Goal: Task Accomplishment & Management: Manage account settings

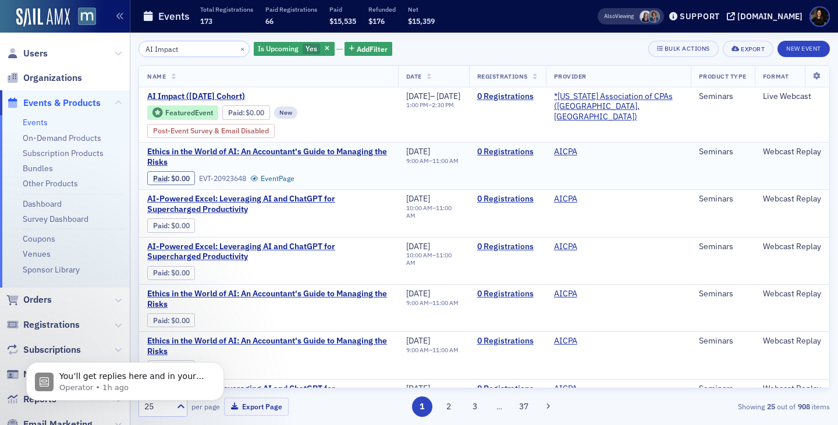
scroll to position [1, 0]
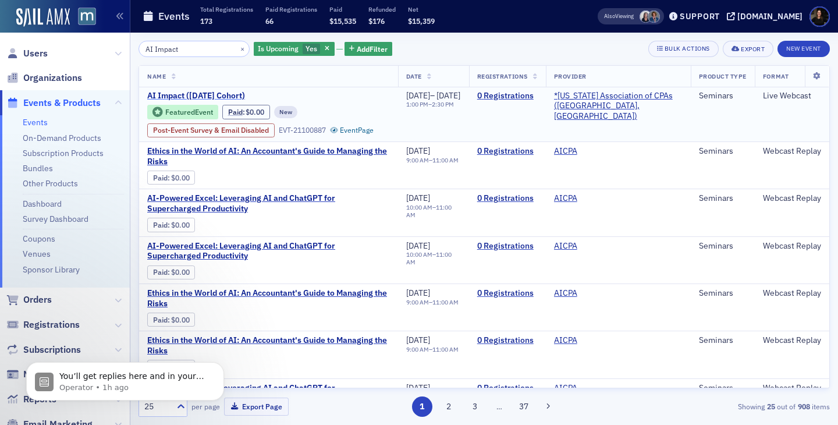
type input "AI Impact"
click at [186, 91] on span "AI Impact (November 2025 Cohort)" at bounding box center [245, 96] width 196 height 10
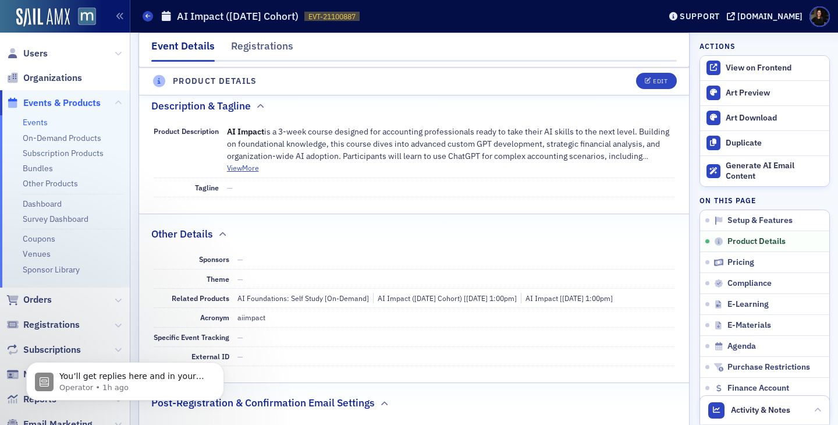
scroll to position [524, 0]
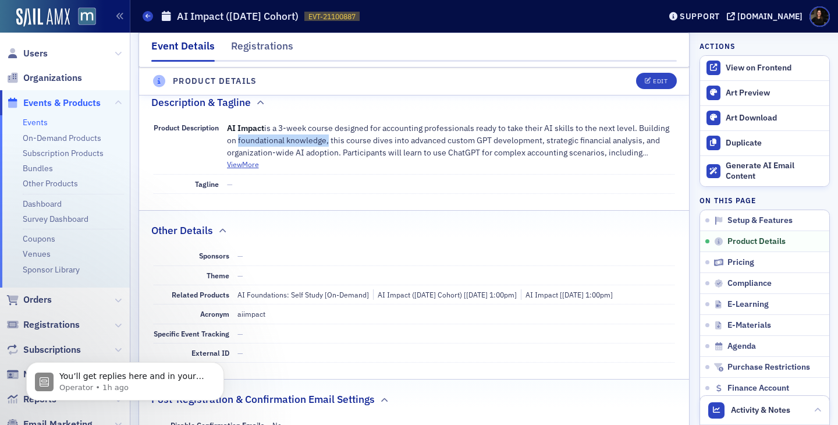
drag, startPoint x: 235, startPoint y: 131, endPoint x: 326, endPoint y: 130, distance: 91.4
click at [326, 130] on p "AI Impact is a 3-week course designed for accounting professionals ready to tak…" at bounding box center [451, 140] width 448 height 37
click at [326, 130] on span "AI Impact is a 3-week course designed for accounting professionals ready to tak…" at bounding box center [448, 152] width 442 height 59
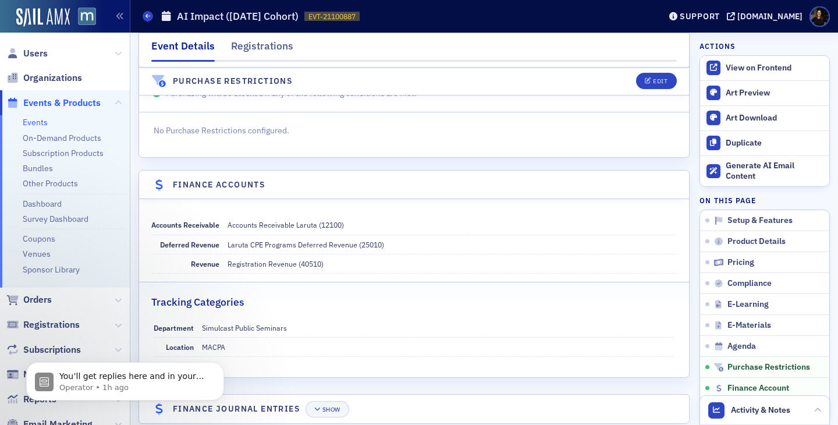
scroll to position [1965, 0]
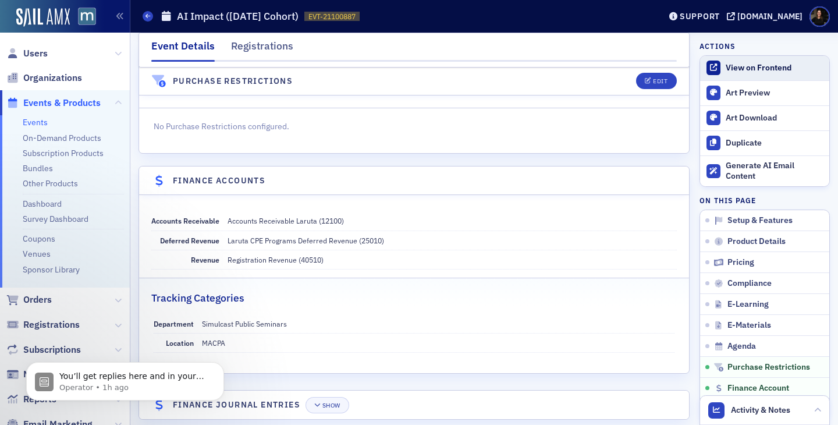
click at [772, 69] on div "View on Frontend" at bounding box center [775, 68] width 98 height 10
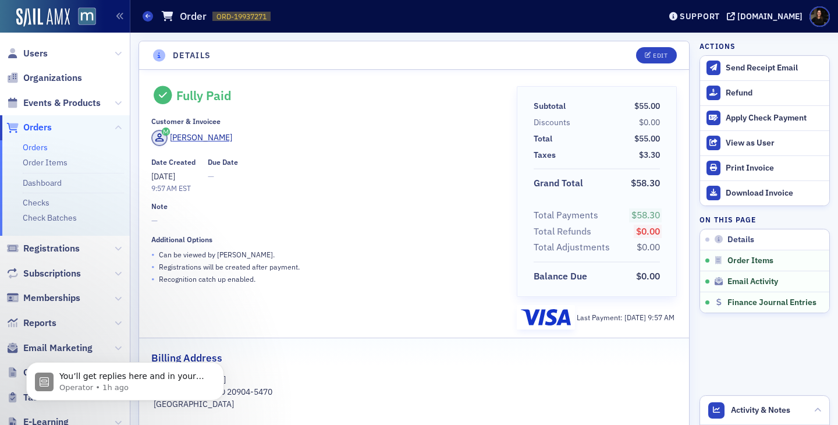
scroll to position [623, 0]
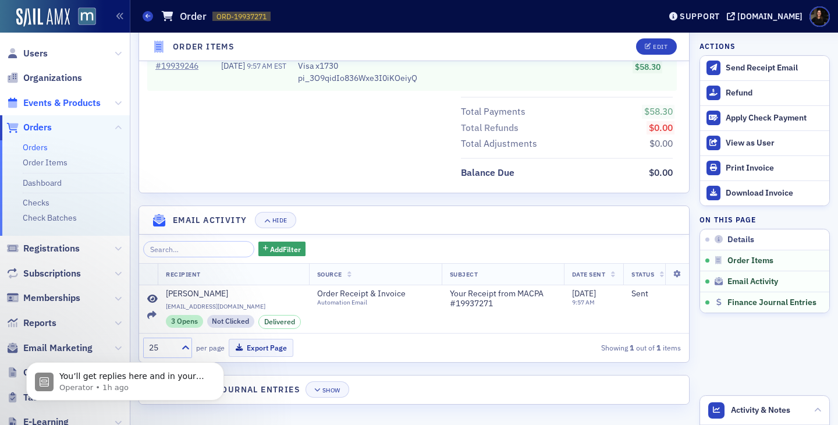
click at [70, 102] on span "Events & Products" at bounding box center [61, 103] width 77 height 13
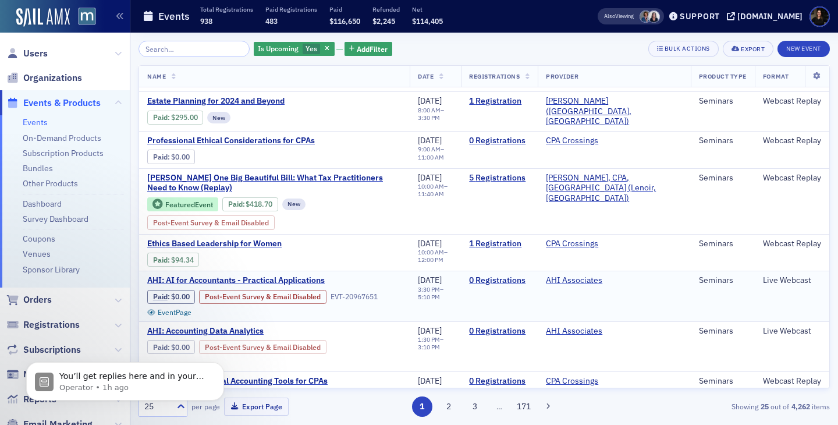
scroll to position [272, 0]
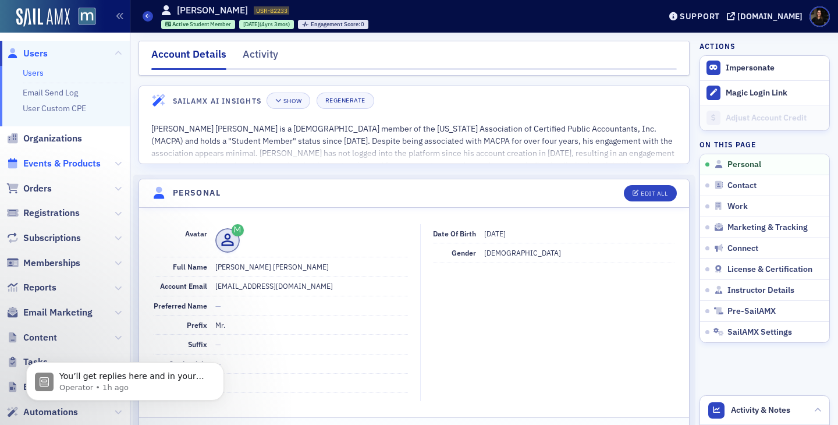
click at [54, 162] on span "Events & Products" at bounding box center [61, 163] width 77 height 13
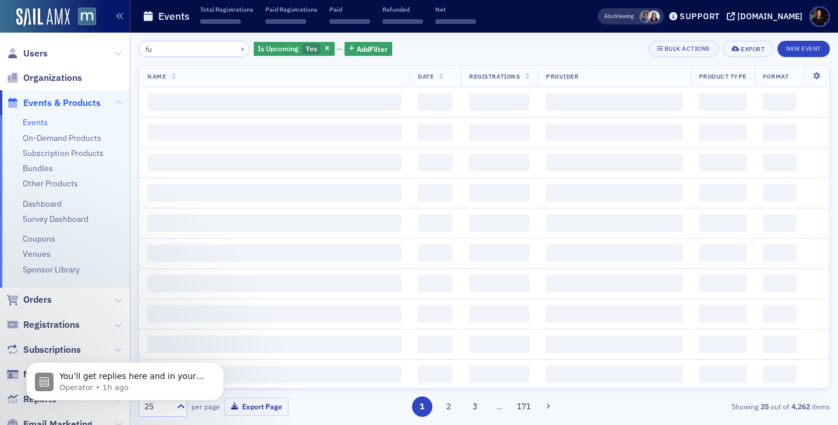
type input "f"
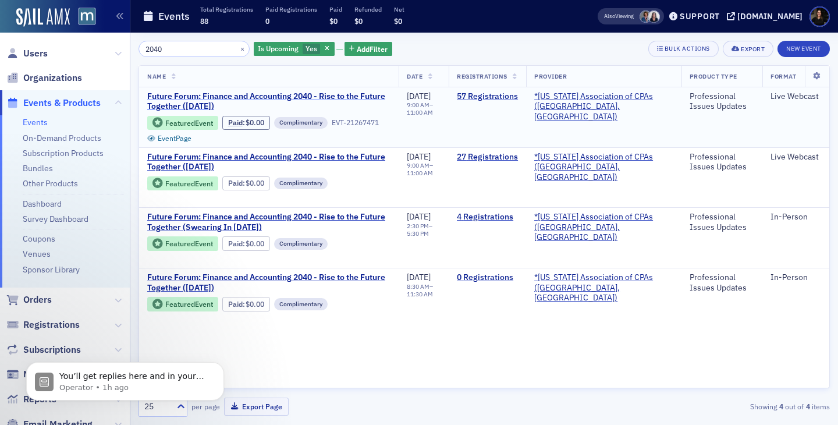
type input "2040"
click at [484, 345] on div "Name Date Registrations Provider Product Type Format Future Forum: Finance and …" at bounding box center [484, 226] width 691 height 323
click at [515, 370] on div "Name Date Registrations Provider Product Type Format Future Forum: Finance and …" at bounding box center [484, 226] width 691 height 323
drag, startPoint x: 617, startPoint y: 141, endPoint x: 342, endPoint y: 96, distance: 278.9
click at [342, 96] on span "Future Forum: Finance and Accounting 2040 - Rise to the Future Together (Octobe…" at bounding box center [268, 101] width 243 height 20
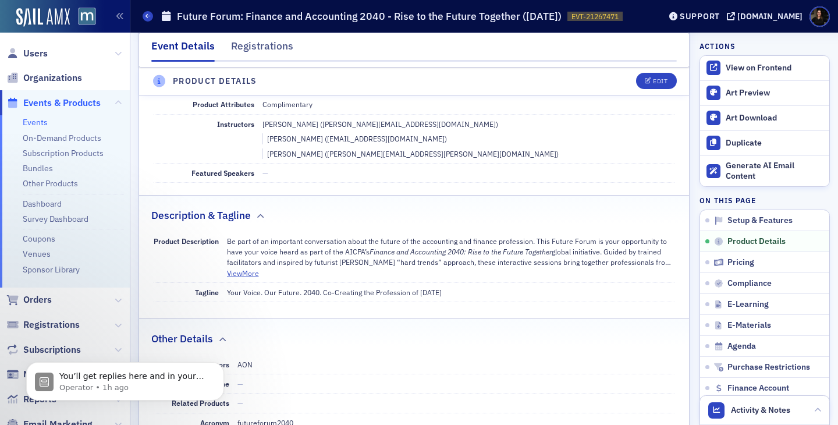
scroll to position [429, 0]
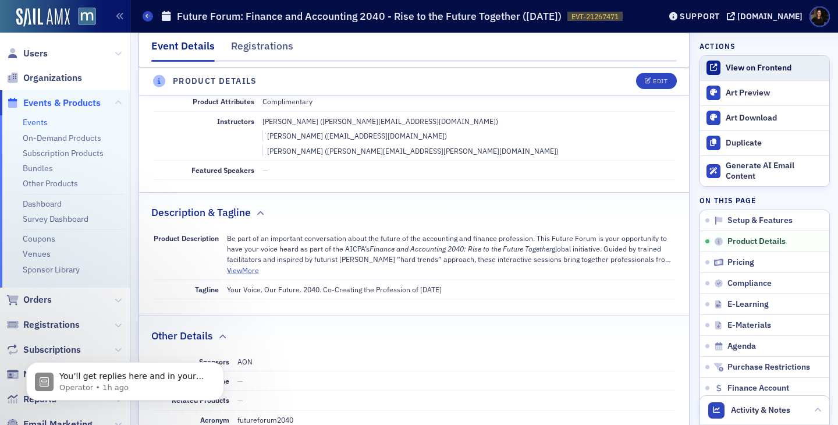
drag, startPoint x: 342, startPoint y: 96, endPoint x: 741, endPoint y: 69, distance: 400.8
click at [741, 69] on div "View on Frontend" at bounding box center [775, 68] width 98 height 10
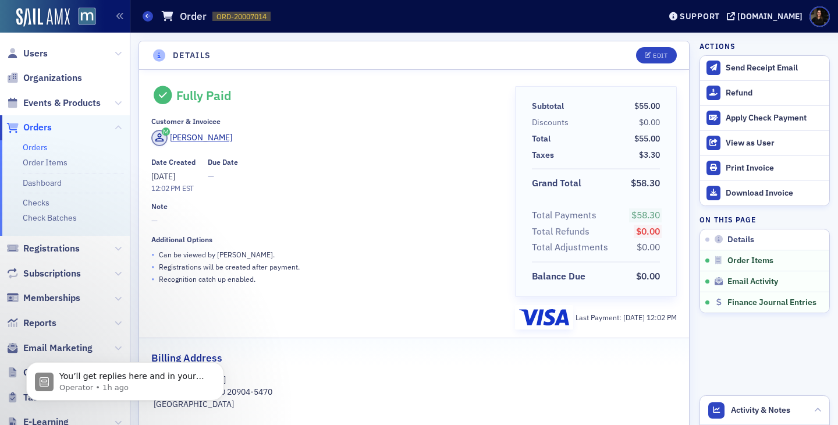
scroll to position [623, 0]
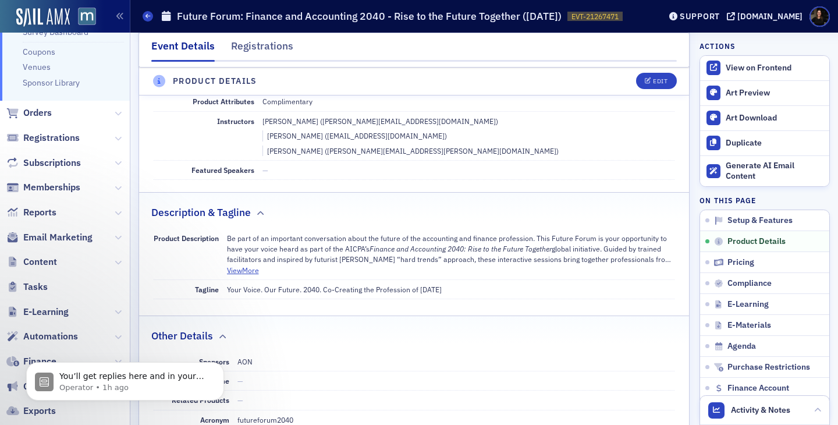
scroll to position [260, 0]
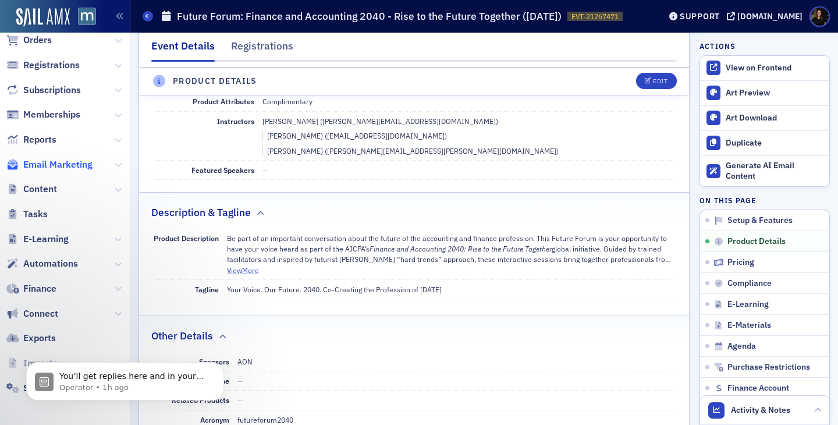
click at [45, 162] on span "Email Marketing" at bounding box center [57, 164] width 69 height 13
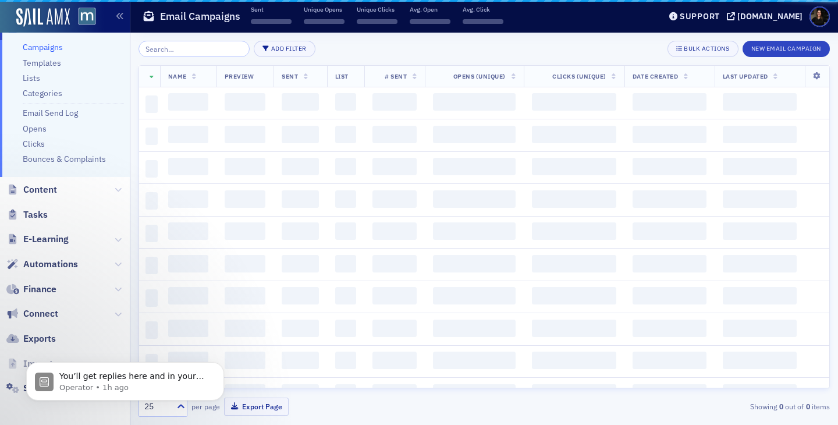
scroll to position [87, 0]
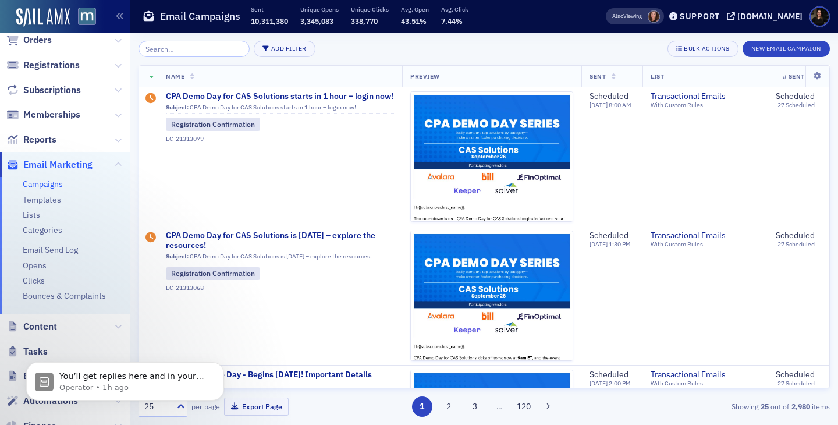
click at [189, 54] on input "search" at bounding box center [194, 49] width 111 height 16
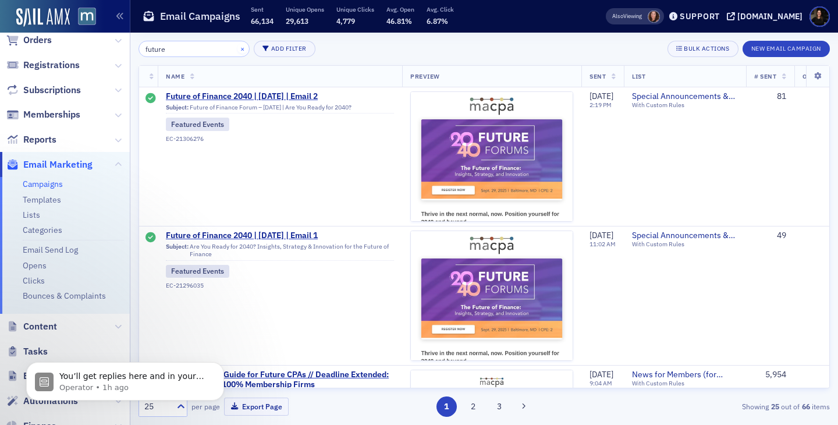
type input "future"
click at [237, 50] on button "×" at bounding box center [242, 48] width 10 height 10
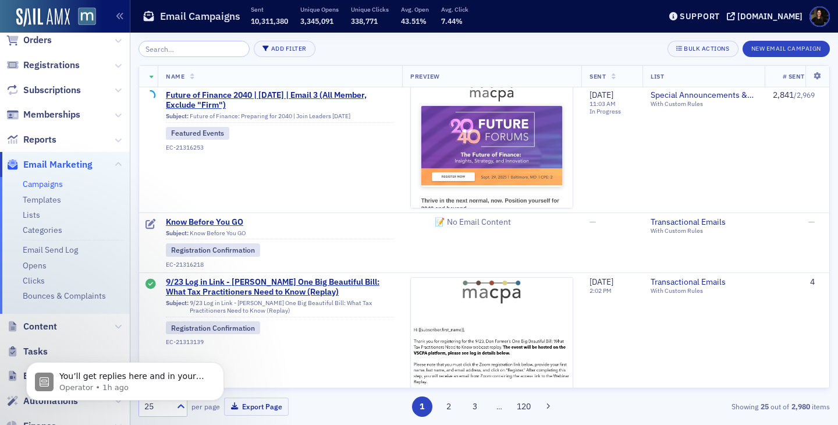
scroll to position [554, 0]
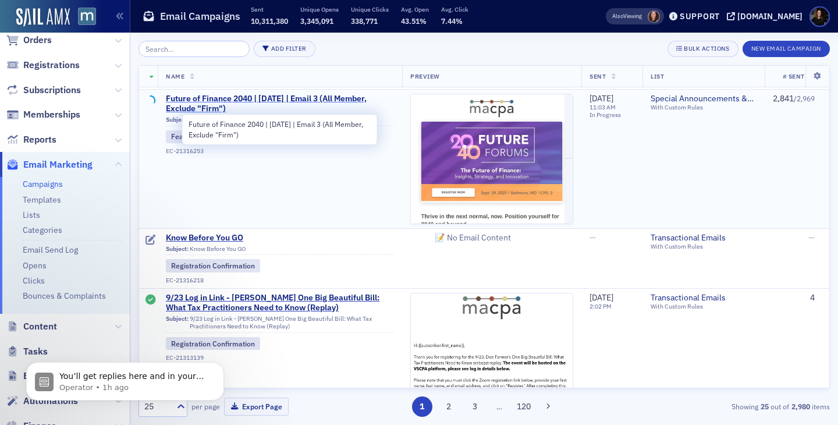
click at [185, 101] on span "Future of Finance 2040 | Sept. 29 | Email 3 (All Member, Exclude "Firm")" at bounding box center [280, 104] width 228 height 20
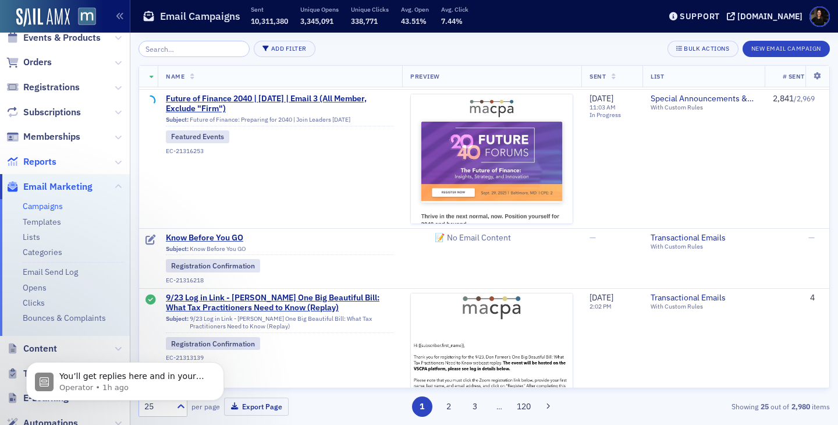
scroll to position [61, 0]
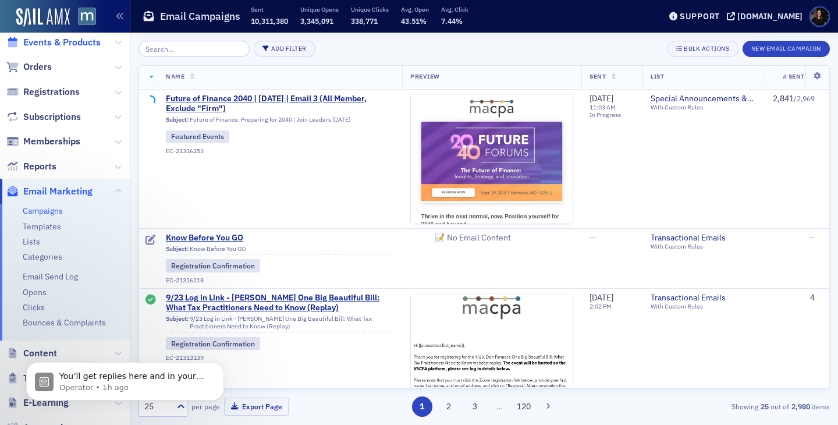
click at [45, 40] on span "Events & Products" at bounding box center [61, 42] width 77 height 13
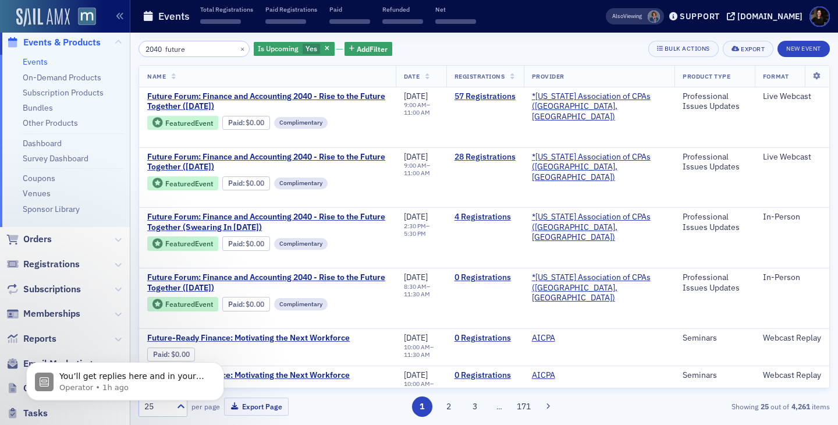
drag, startPoint x: 202, startPoint y: 45, endPoint x: 58, endPoint y: 23, distance: 146.0
click at [60, 28] on div "Users Organizations Events & Products Events On-Demand Products Subscription Pr…" at bounding box center [419, 212] width 838 height 425
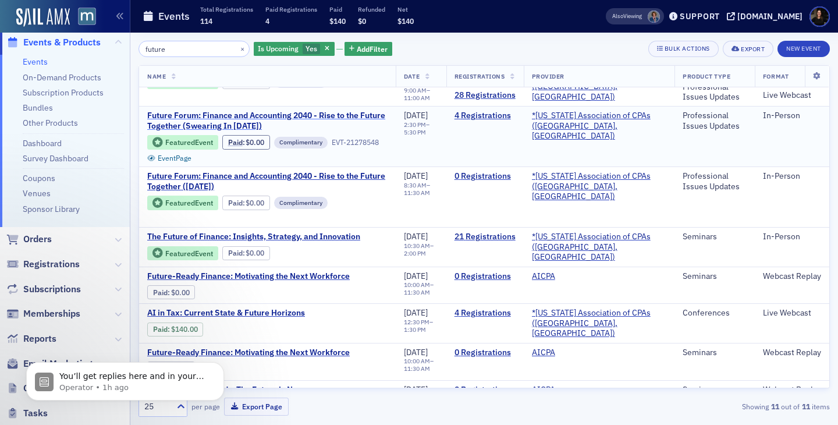
scroll to position [104, 0]
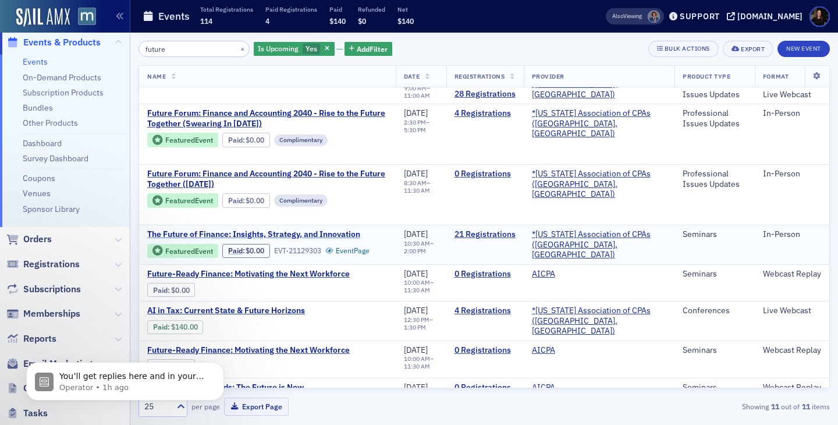
type input "future"
click at [322, 235] on span "The Future of Finance: Insights, Strategy, and Innovation" at bounding box center [253, 234] width 213 height 10
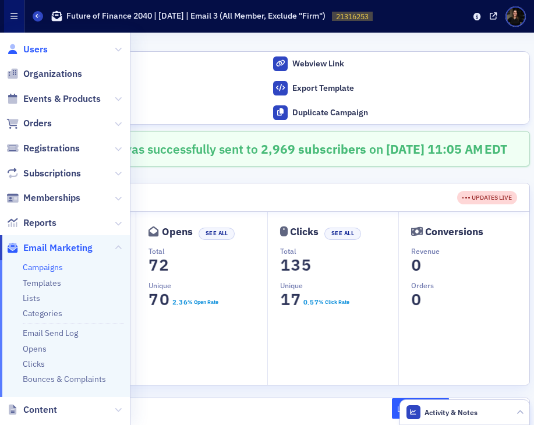
click at [37, 44] on span "Users" at bounding box center [35, 49] width 24 height 13
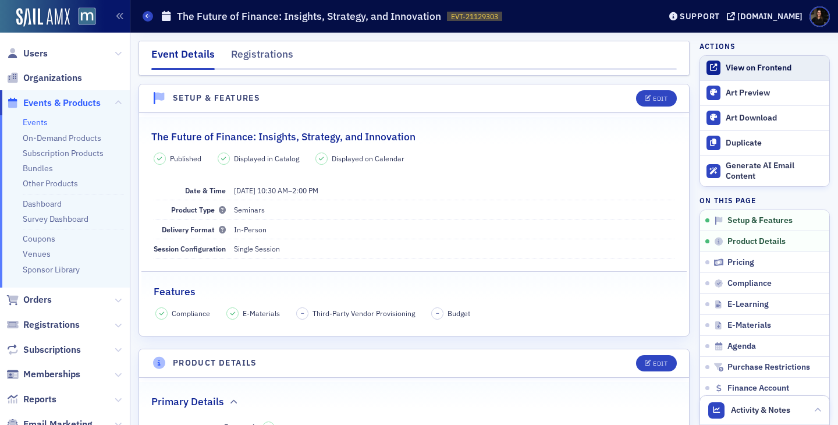
click at [752, 62] on link "View on Frontend" at bounding box center [764, 68] width 129 height 24
click at [256, 55] on div "Registrations" at bounding box center [262, 58] width 62 height 22
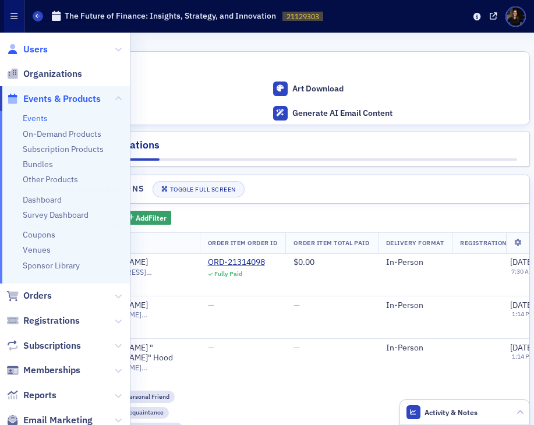
click at [36, 50] on span "Users" at bounding box center [35, 49] width 24 height 13
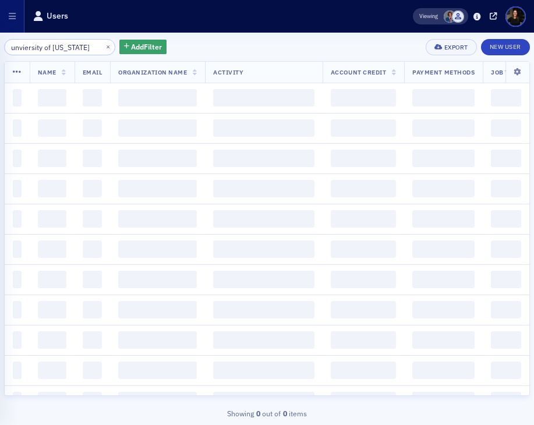
click at [23, 50] on input "unviersity of maryland" at bounding box center [59, 47] width 111 height 16
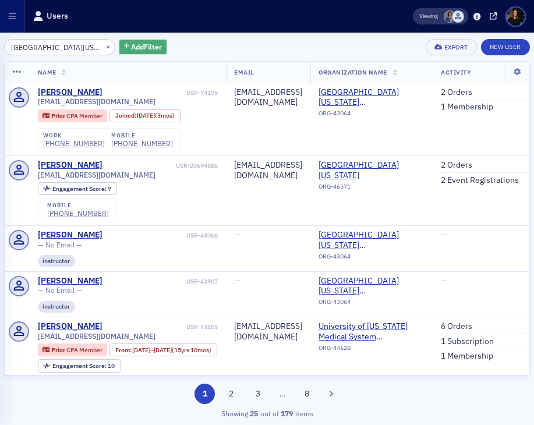
type input "university of maryland"
click at [141, 48] on span "Add Filter" at bounding box center [146, 46] width 31 height 10
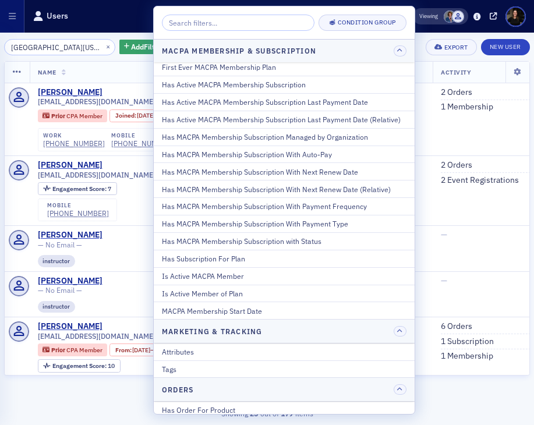
scroll to position [572, 0]
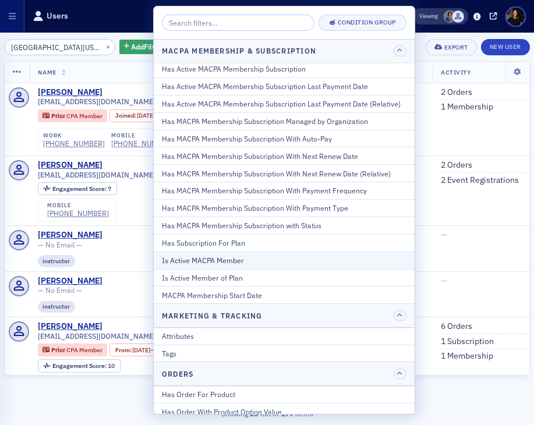
click at [200, 257] on div "Is Active MACPA Member" at bounding box center [284, 260] width 244 height 10
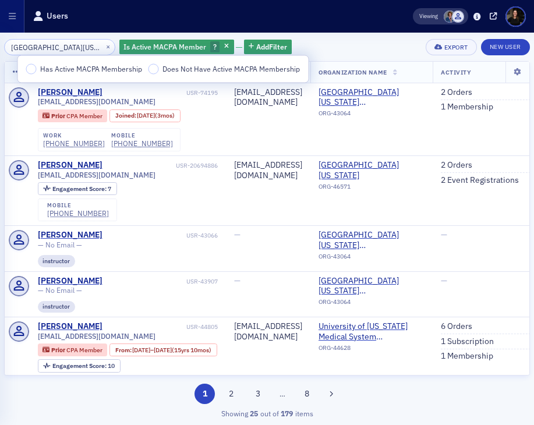
click at [80, 69] on span "Has Active MACPA Membership" at bounding box center [91, 68] width 102 height 9
click at [37, 69] on input "Has Active MACPA Membership" at bounding box center [31, 69] width 10 height 10
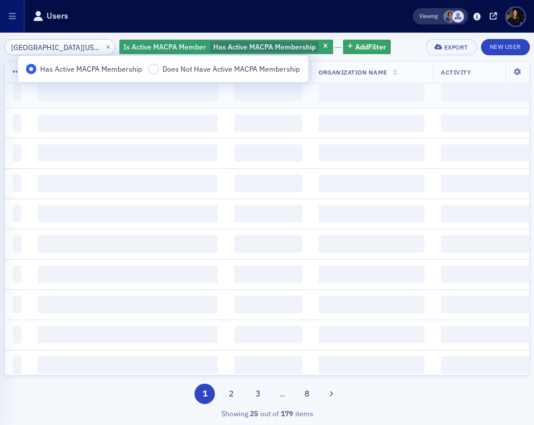
scroll to position [6, 0]
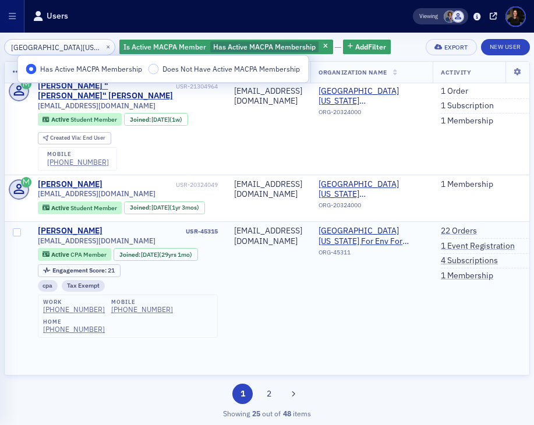
click at [388, 333] on td "University of Maryland Center For Env For Environmental Science ORG-45311" at bounding box center [371, 301] width 122 height 158
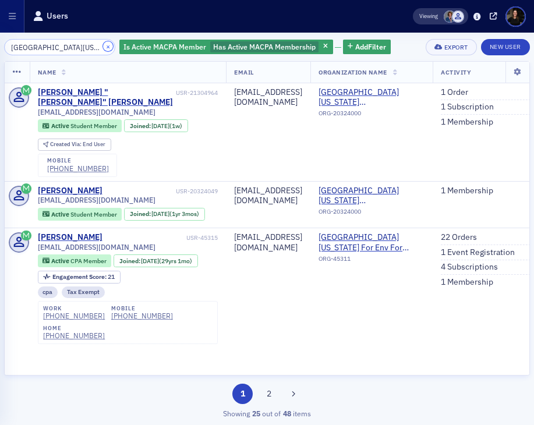
click at [103, 44] on button "×" at bounding box center [108, 46] width 10 height 10
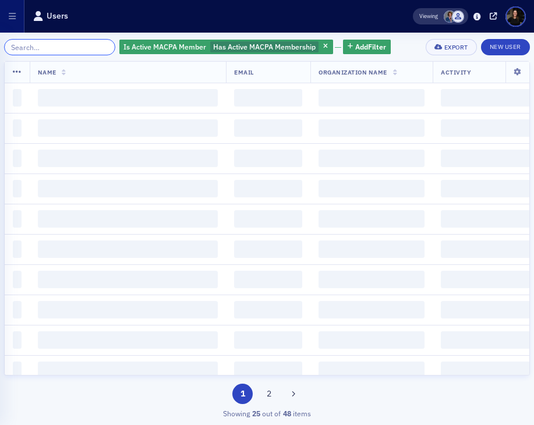
click at [58, 44] on input "search" at bounding box center [59, 47] width 111 height 16
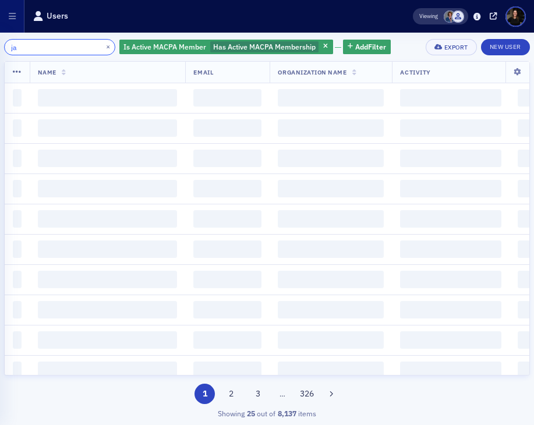
type input "j"
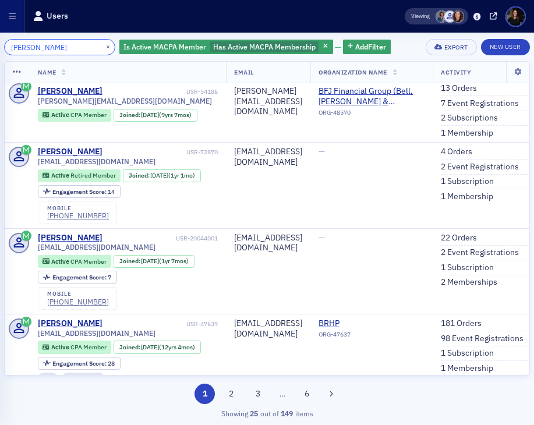
scroll to position [293, 0]
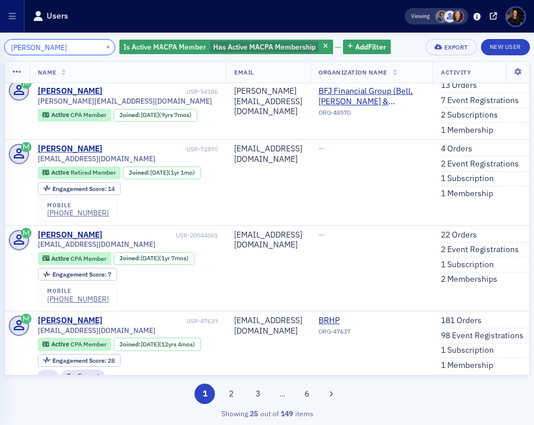
drag, startPoint x: 32, startPoint y: 48, endPoint x: 0, endPoint y: 43, distance: 32.4
click at [0, 43] on div "james mckin × Is Active MACPA Member Has Active MACPA Membership Add Filter Exp…" at bounding box center [267, 229] width 534 height 392
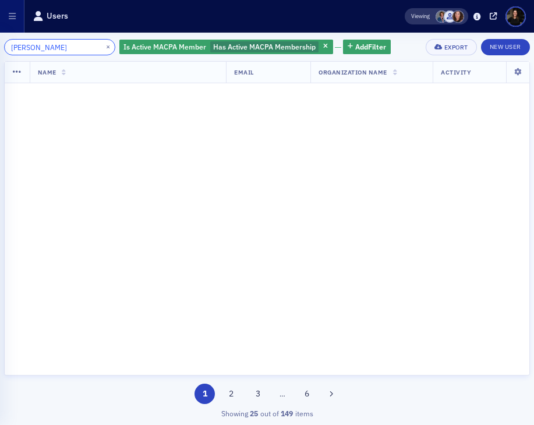
click at [48, 51] on input "mckin" at bounding box center [59, 47] width 111 height 16
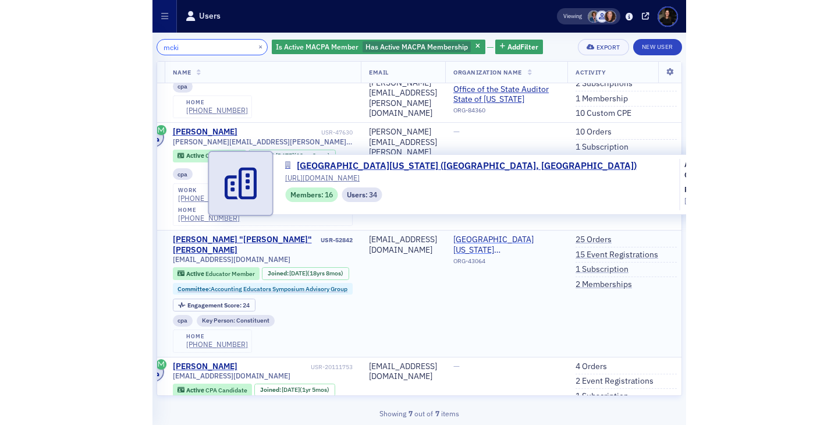
scroll to position [48, 10]
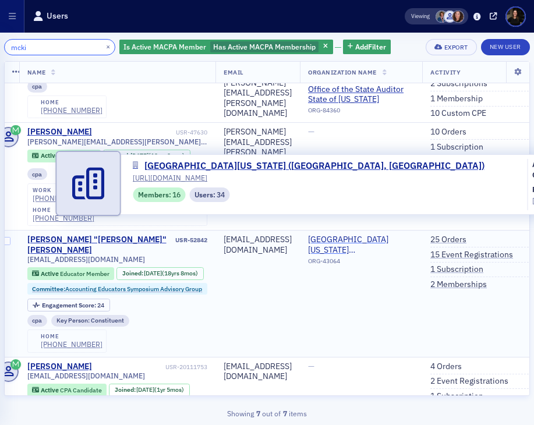
type input "mcki"
click at [402, 235] on span "[GEOGRAPHIC_DATA][US_STATE] ([GEOGRAPHIC_DATA], [GEOGRAPHIC_DATA])" at bounding box center [361, 245] width 106 height 20
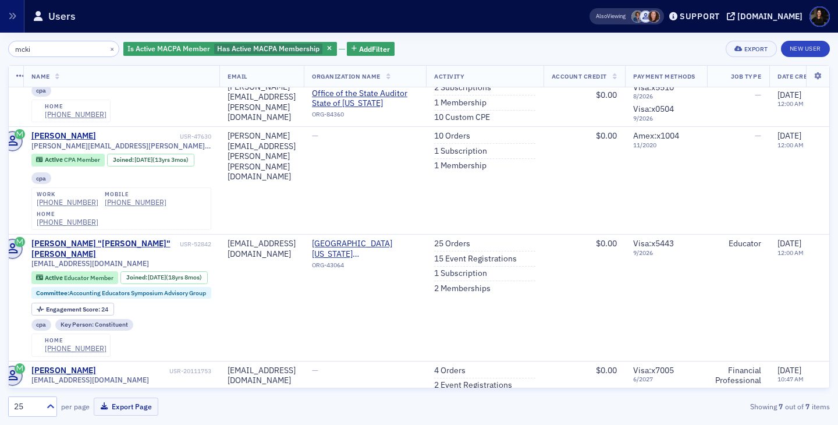
click at [107, 51] on div "×" at bounding box center [113, 48] width 12 height 15
click at [107, 51] on button "×" at bounding box center [112, 48] width 10 height 10
click at [100, 51] on input "search" at bounding box center [63, 49] width 111 height 16
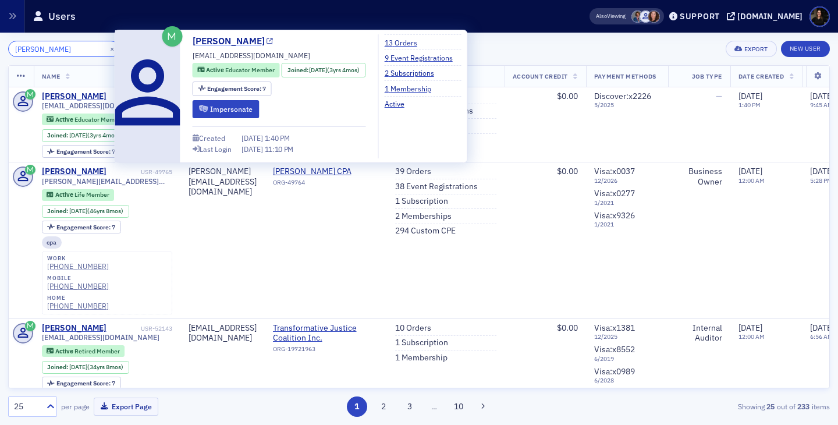
type input "michael kim"
click at [223, 39] on link "Michael Kimbrough" at bounding box center [233, 41] width 81 height 14
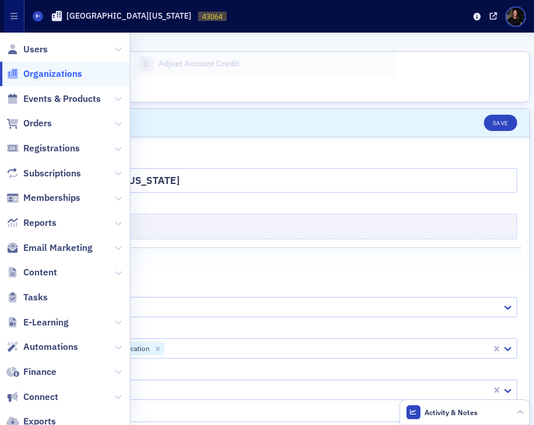
select select "US"
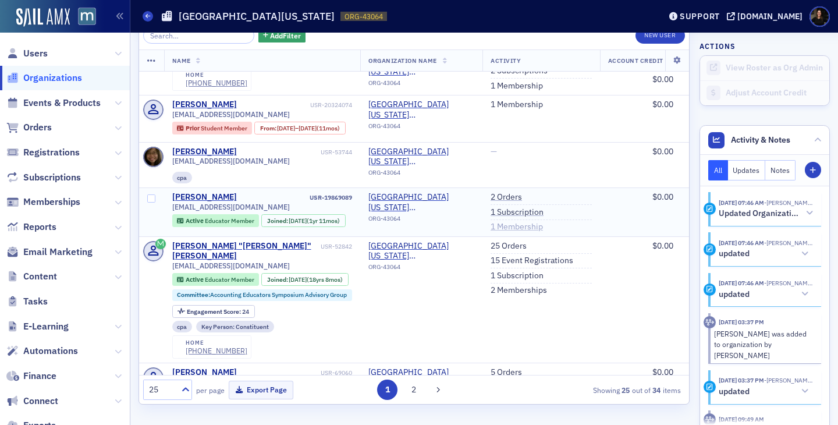
scroll to position [531, 0]
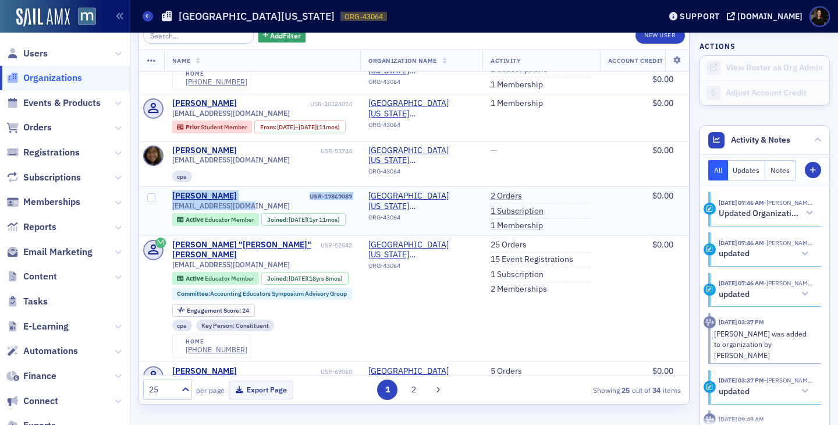
drag, startPoint x: 261, startPoint y: 235, endPoint x: 169, endPoint y: 221, distance: 93.0
click at [169, 222] on td "John Peatross USR-19869089 jwpeatross@gmail.com Active Educator Member Joined :…" at bounding box center [262, 211] width 197 height 49
copy div "John Peatross USR-19869089 jwpeatross@gmail.com"
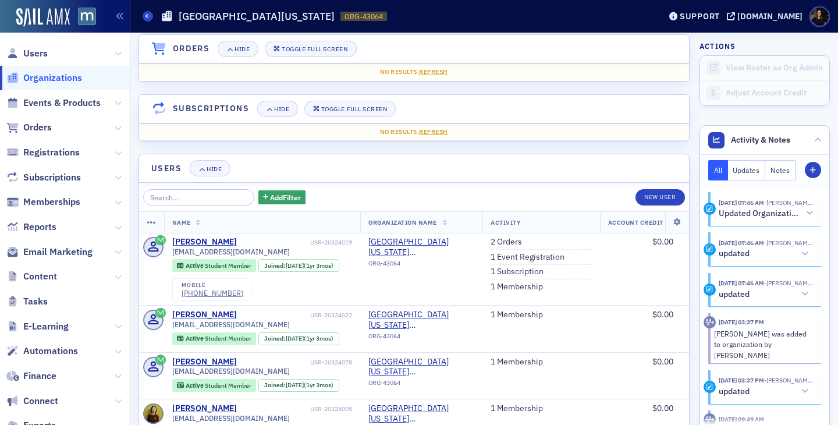
scroll to position [804, 0]
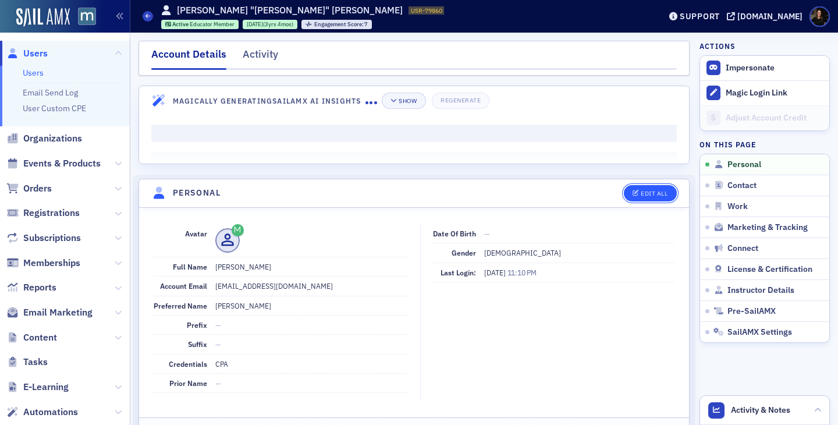
click at [651, 192] on div "Edit All" at bounding box center [654, 193] width 27 height 6
select select "US"
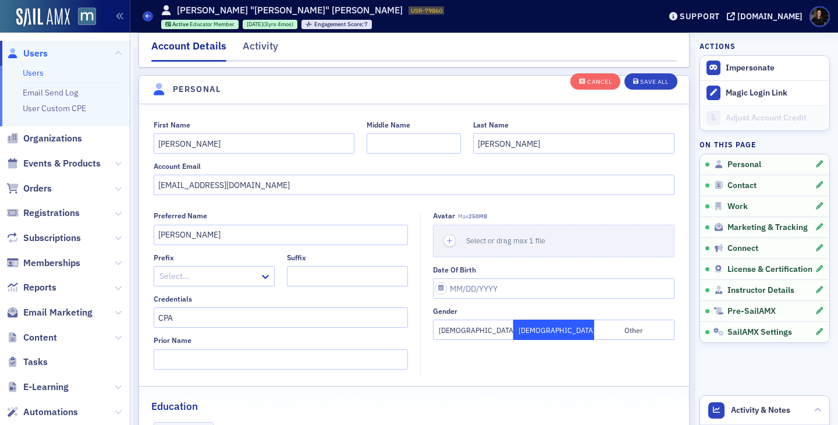
scroll to position [136, 0]
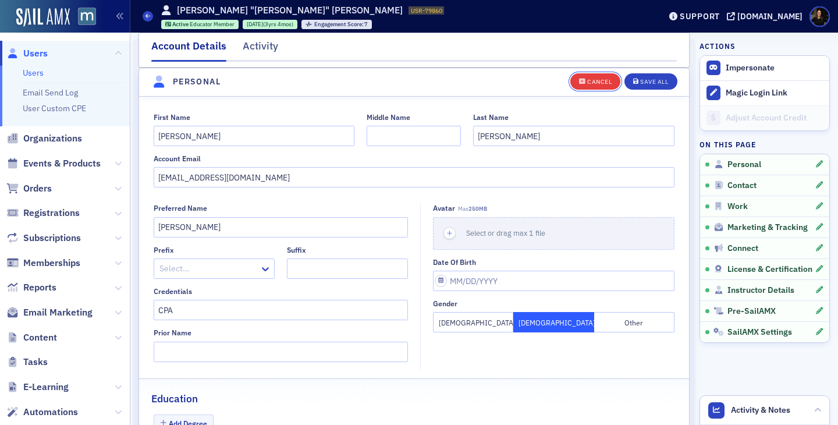
click at [583, 79] on icon "button" at bounding box center [582, 82] width 7 height 6
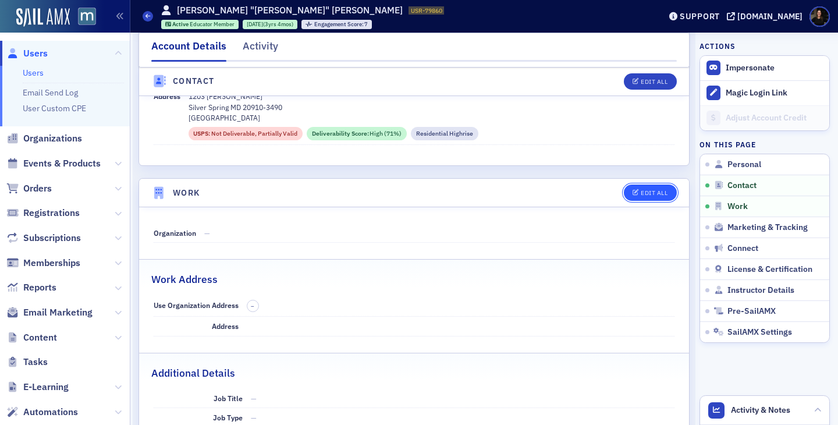
click at [638, 190] on icon "button" at bounding box center [636, 193] width 7 height 6
select select "US"
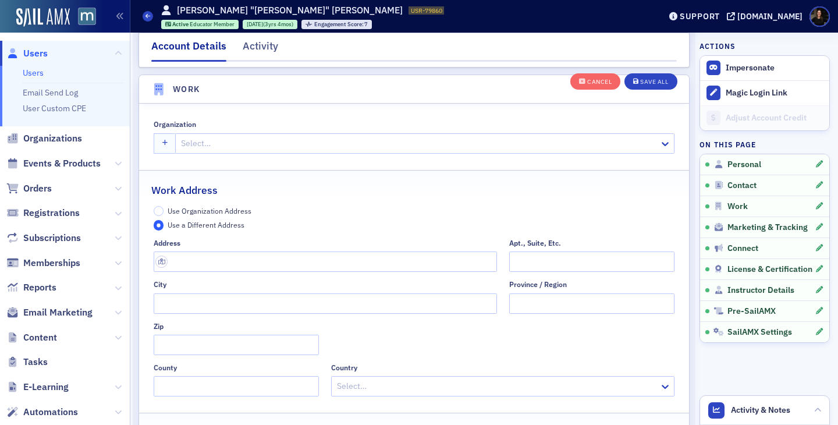
scroll to position [939, 0]
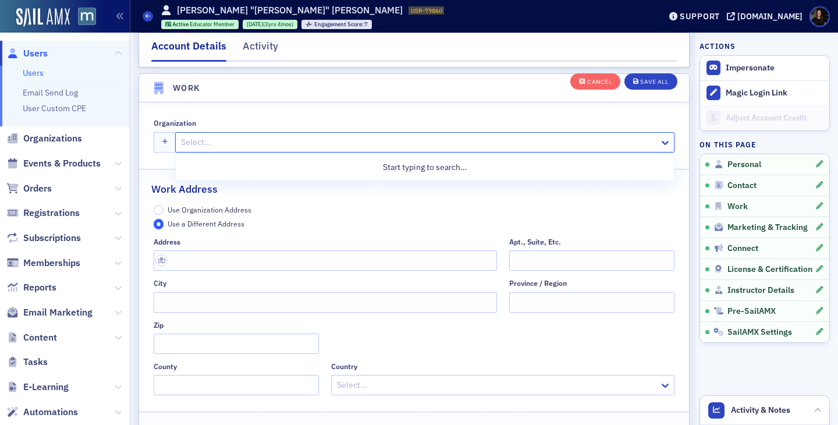
click at [249, 147] on div at bounding box center [419, 142] width 478 height 15
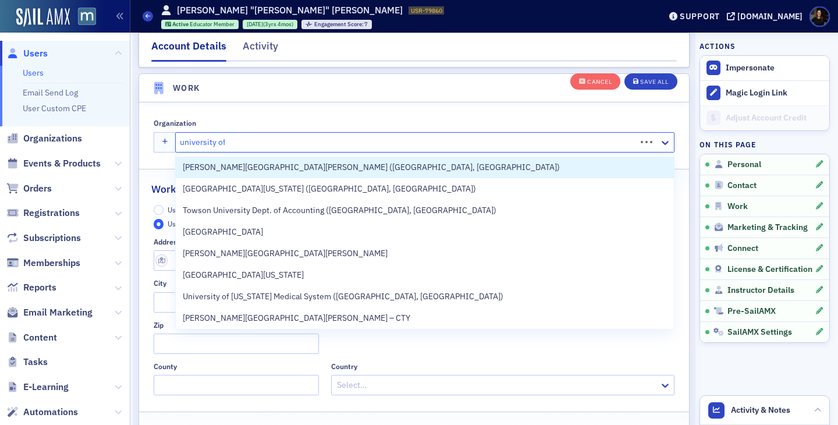
type input "university of"
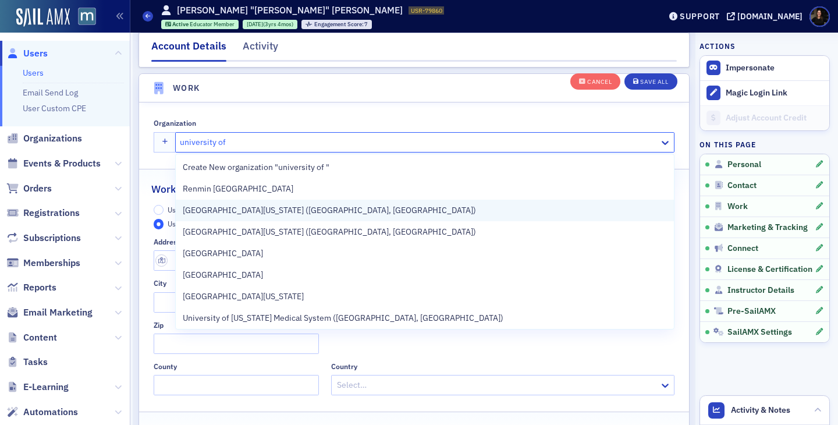
click at [257, 211] on span "[GEOGRAPHIC_DATA][US_STATE] ([GEOGRAPHIC_DATA], [GEOGRAPHIC_DATA])" at bounding box center [329, 210] width 293 height 12
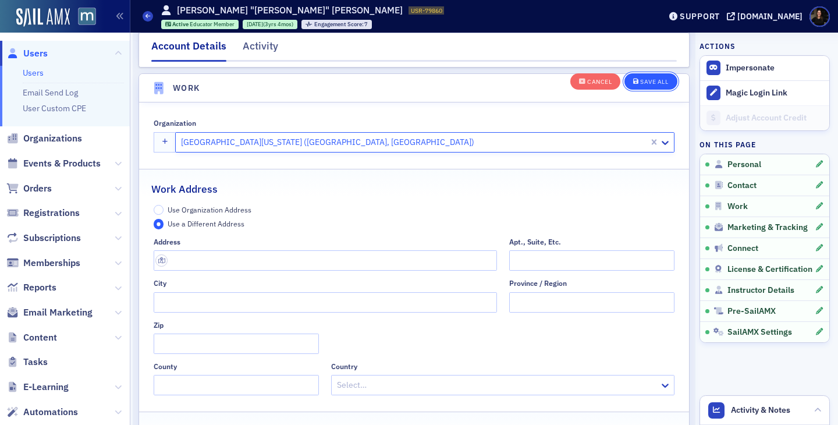
click at [646, 83] on div "Save All" at bounding box center [654, 82] width 28 height 6
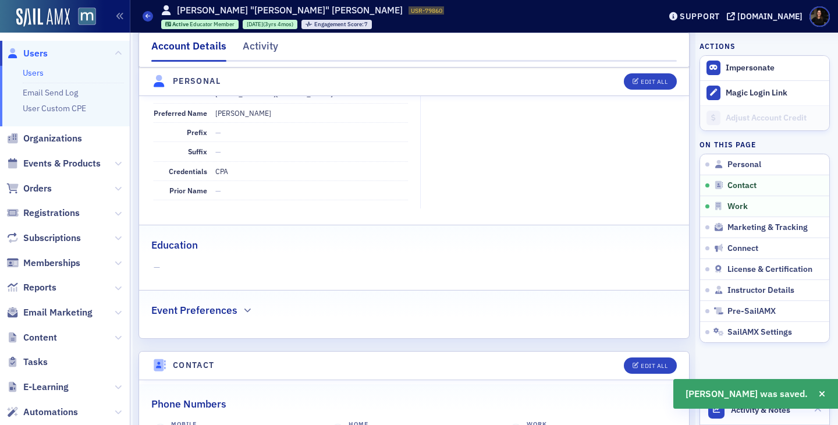
scroll to position [0, 0]
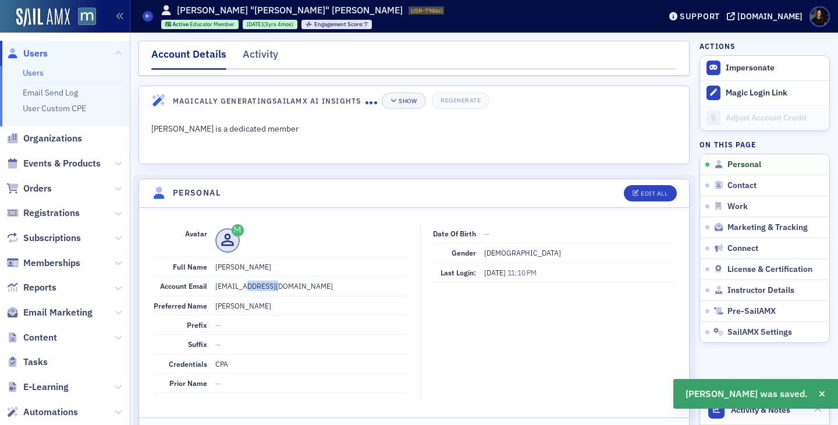
drag, startPoint x: 285, startPoint y: 290, endPoint x: 248, endPoint y: 289, distance: 37.3
click at [248, 289] on dd "mkimbrou@umd.edu" at bounding box center [311, 285] width 193 height 19
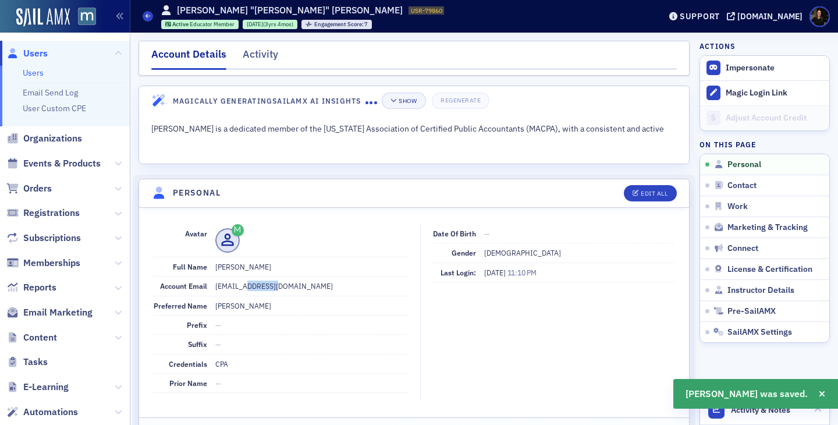
copy dd "@umd.edu"
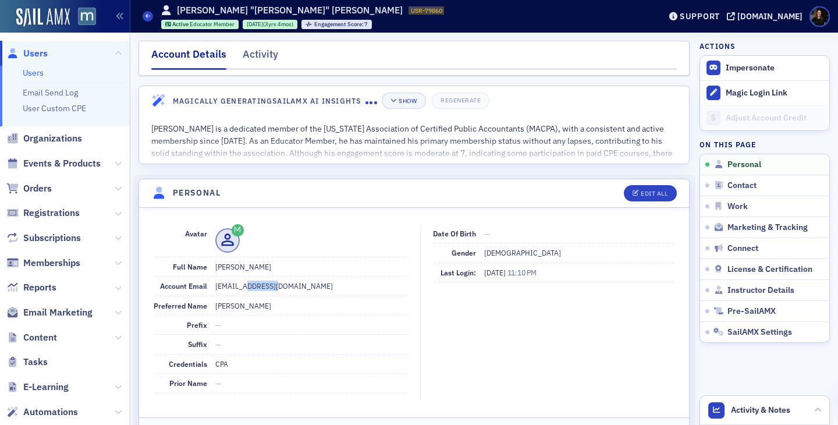
click at [31, 58] on span "Users" at bounding box center [35, 53] width 24 height 13
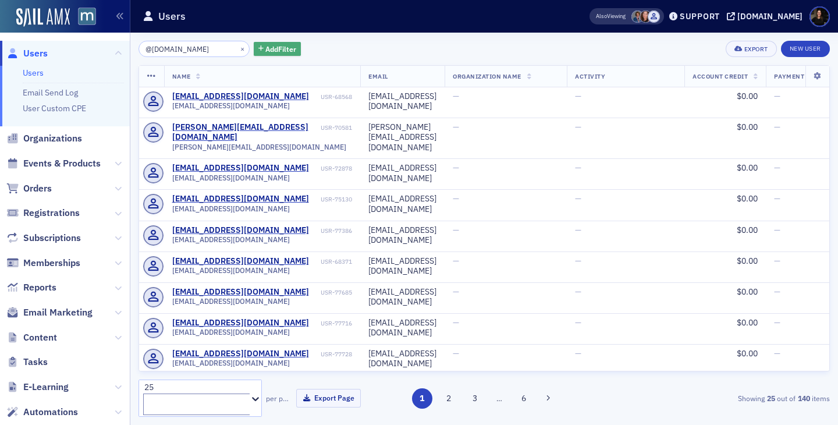
type input "@umd.edu"
click at [265, 49] on span "Add Filter" at bounding box center [280, 49] width 31 height 10
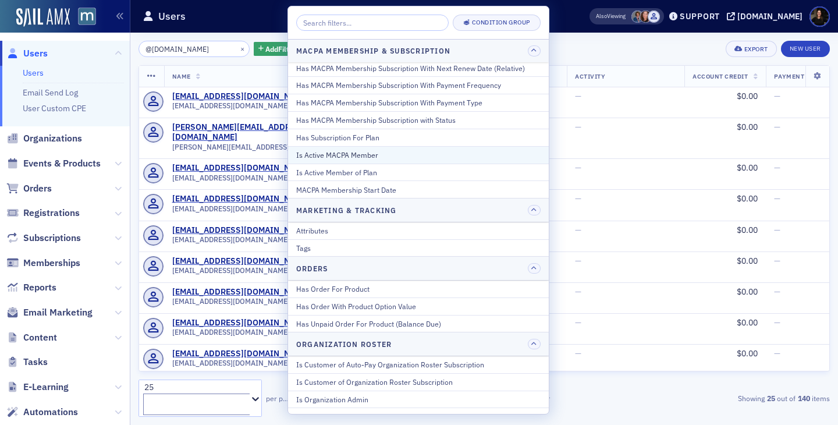
scroll to position [676, 0]
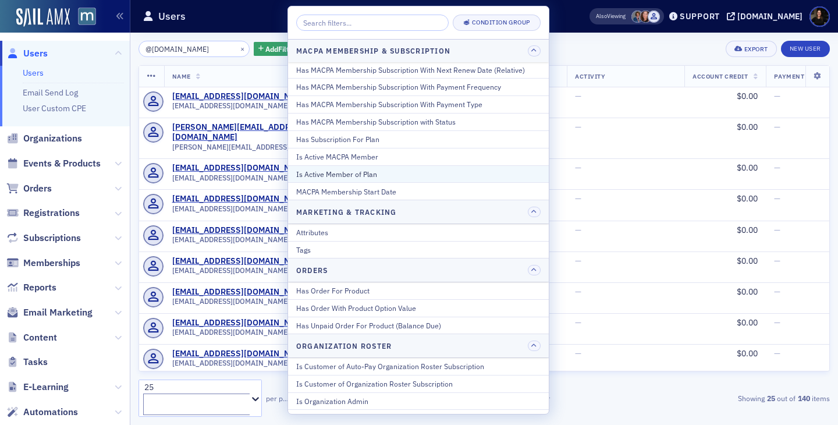
click at [359, 173] on div "Is Active Member of Plan" at bounding box center [418, 174] width 244 height 10
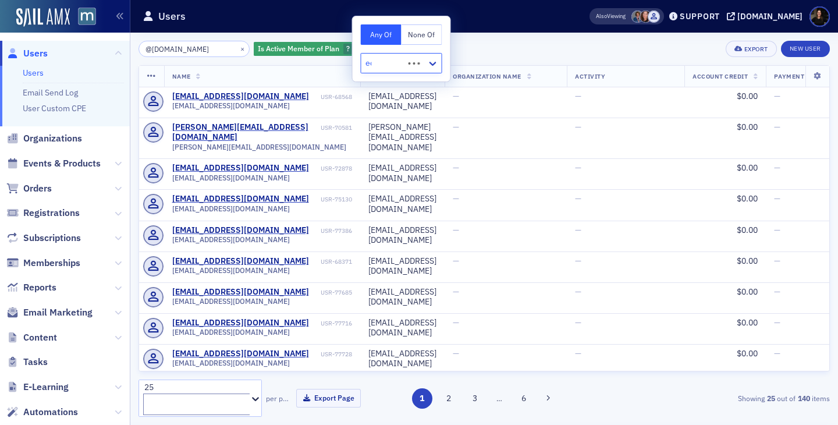
type input "edu"
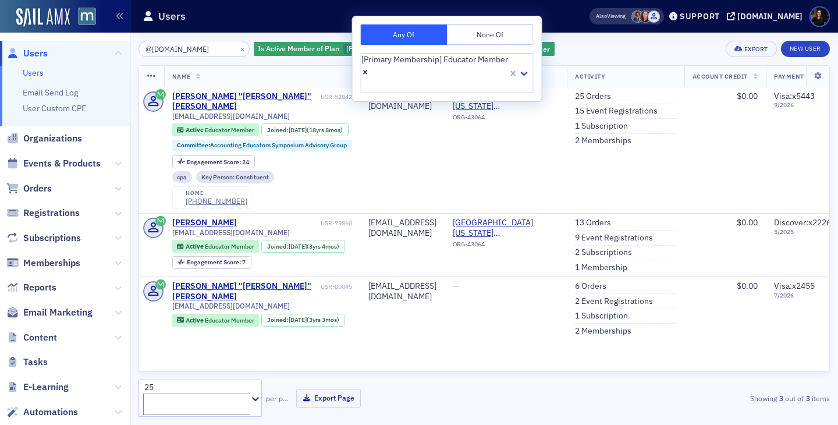
click at [612, 37] on div "@umd.edu × Is Active Member of Plan [Primary Membership] Educator Member Add Fi…" at bounding box center [484, 229] width 691 height 392
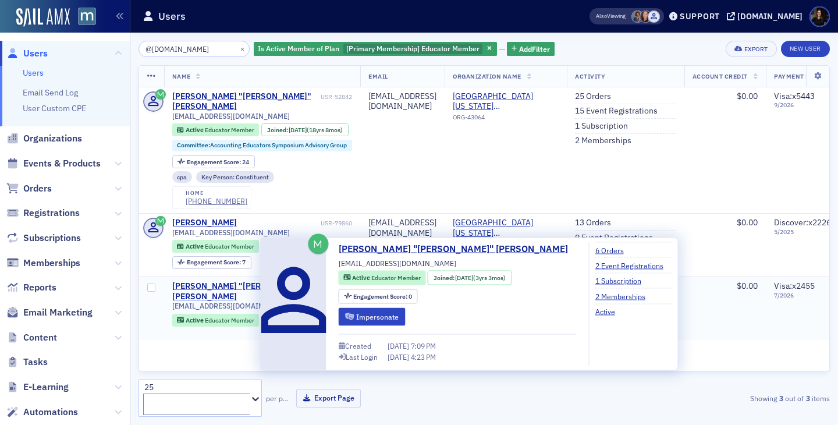
click at [228, 300] on div "[PERSON_NAME] "[PERSON_NAME]" [PERSON_NAME]" at bounding box center [245, 291] width 146 height 20
click at [375, 247] on link "[PERSON_NAME] "[PERSON_NAME]" [PERSON_NAME]" at bounding box center [458, 249] width 238 height 14
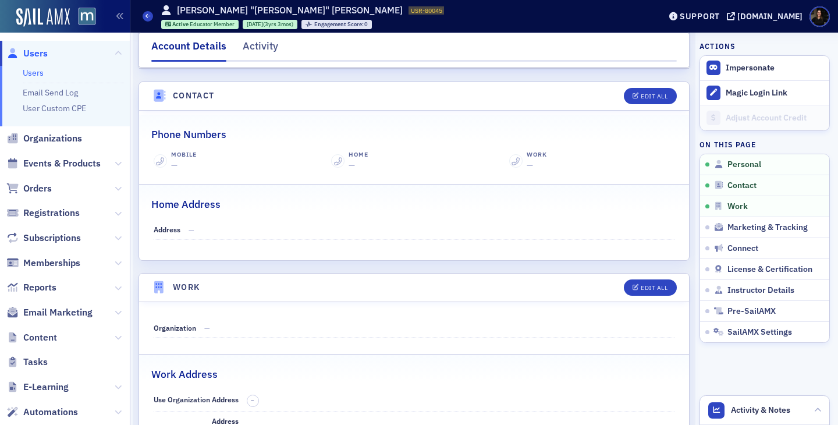
scroll to position [462, 0]
click at [652, 286] on div "Edit All" at bounding box center [654, 288] width 27 height 6
select select "US"
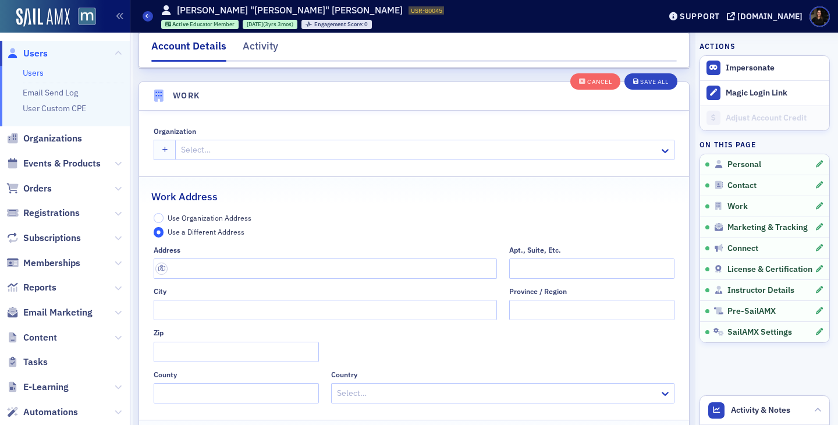
scroll to position [922, 0]
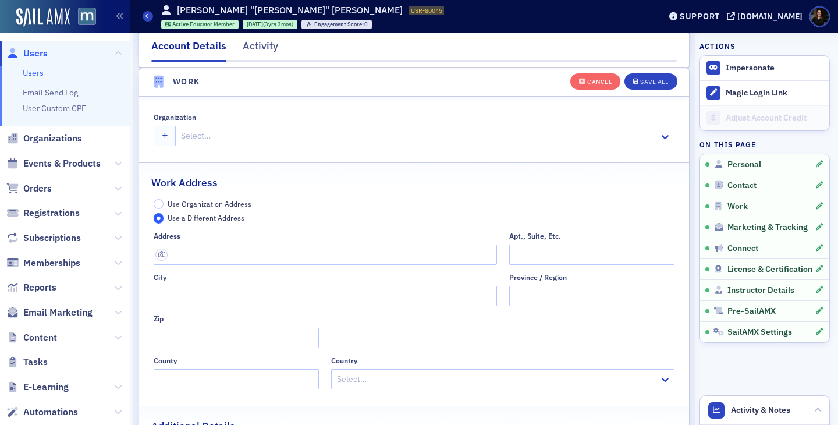
click at [232, 133] on div at bounding box center [419, 136] width 478 height 15
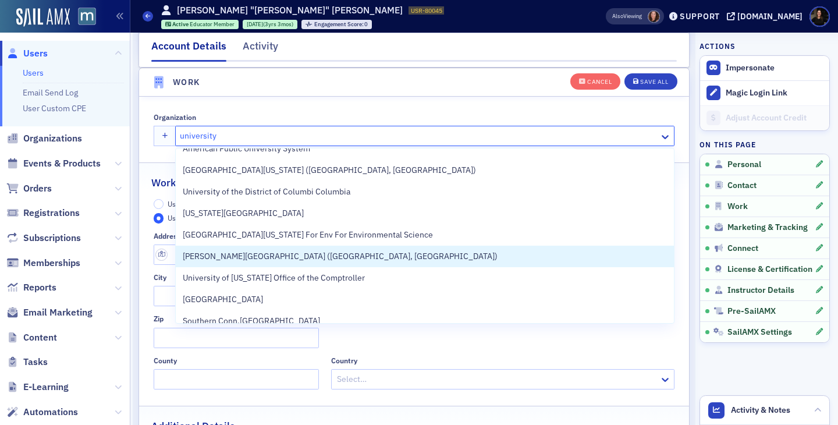
scroll to position [232, 0]
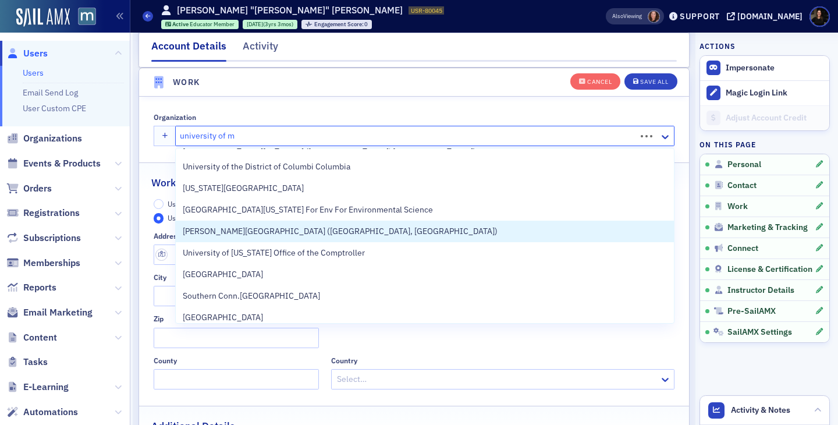
type input "[GEOGRAPHIC_DATA]"
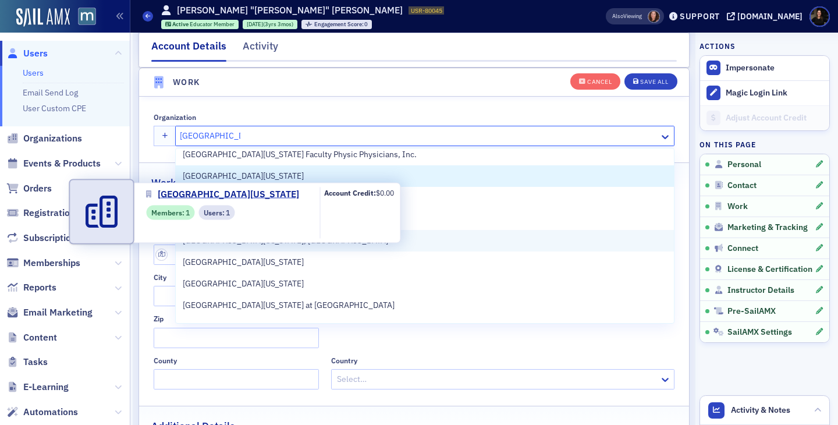
scroll to position [0, 0]
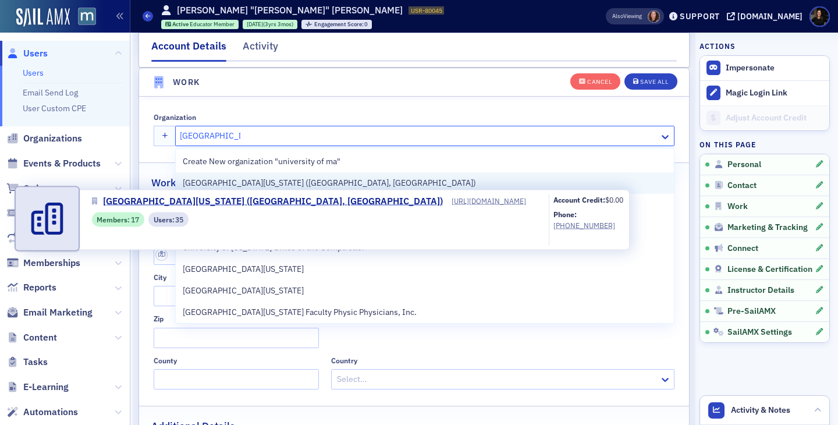
click at [234, 185] on span "[GEOGRAPHIC_DATA][US_STATE] ([GEOGRAPHIC_DATA], [GEOGRAPHIC_DATA])" at bounding box center [329, 183] width 293 height 12
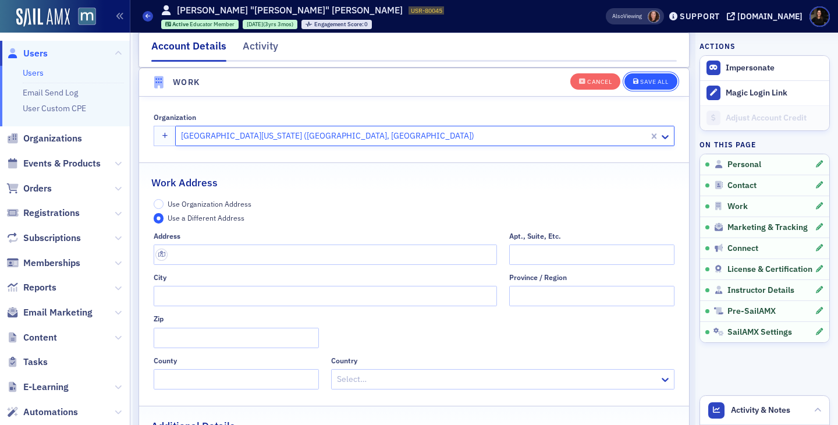
click at [642, 83] on div "Save All" at bounding box center [654, 82] width 28 height 6
